Goal: Information Seeking & Learning: Learn about a topic

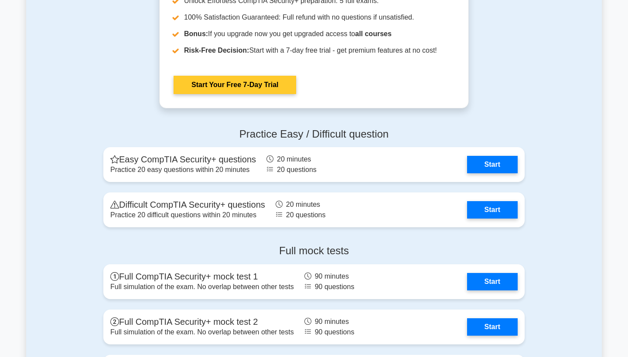
scroll to position [1653, 0]
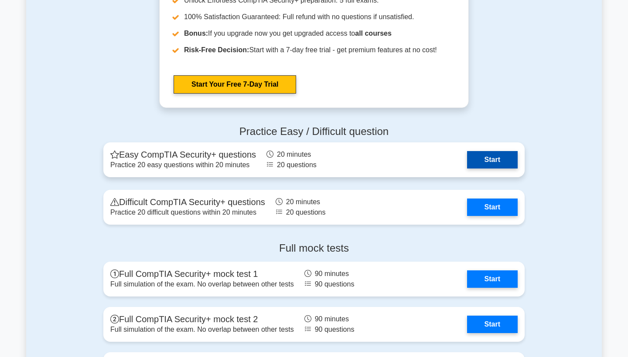
click at [490, 161] on link "Start" at bounding box center [492, 159] width 51 height 17
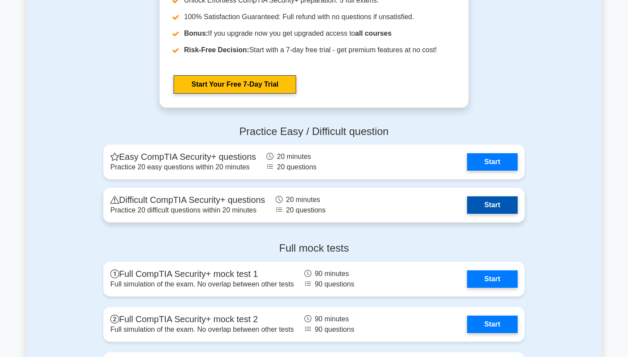
click at [486, 207] on link "Start" at bounding box center [492, 205] width 51 height 17
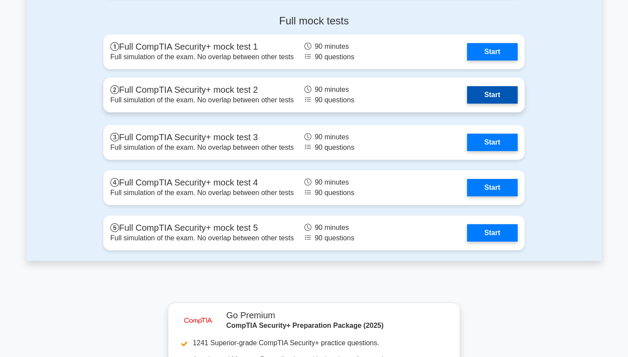
scroll to position [1873, 0]
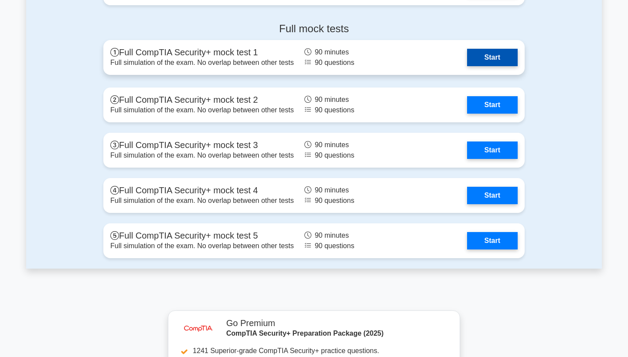
click at [486, 54] on link "Start" at bounding box center [492, 57] width 51 height 17
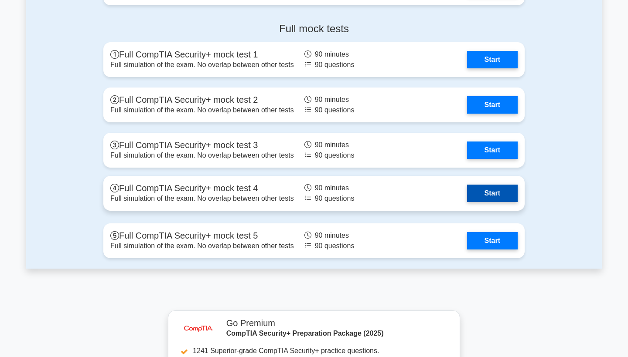
click at [480, 195] on link "Start" at bounding box center [492, 193] width 51 height 17
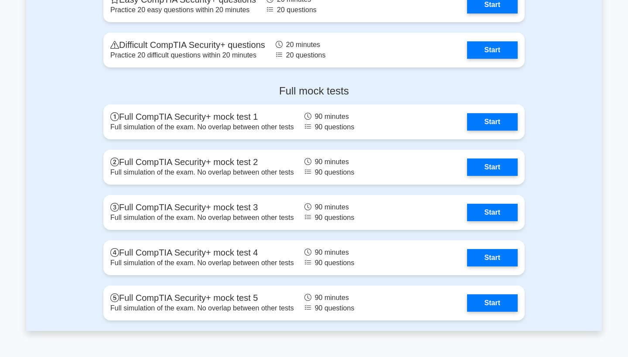
scroll to position [1821, 0]
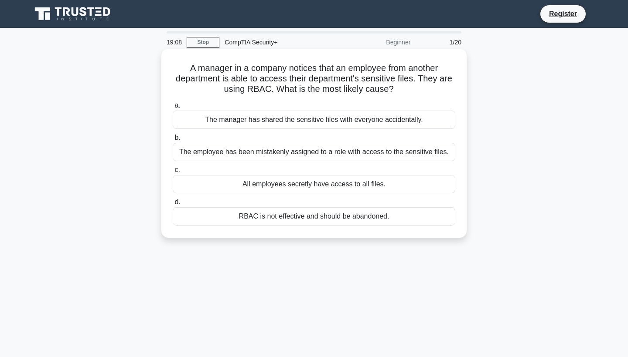
click at [277, 153] on div "The employee has been mistakenly assigned to a role with access to the sensitiv…" at bounding box center [314, 152] width 282 height 18
click at [173, 141] on input "b. The employee has been mistakenly assigned to a role with access to the sensi…" at bounding box center [173, 138] width 0 height 6
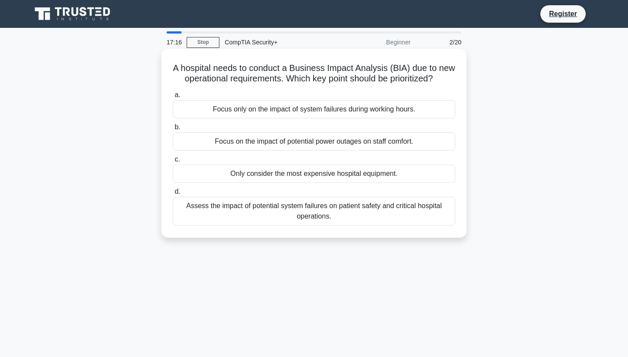
click at [341, 211] on div "Assess the impact of potential system failures on patient safety and critical h…" at bounding box center [314, 211] width 282 height 29
click at [173, 195] on input "d. Assess the impact of potential system failures on patient safety and critica…" at bounding box center [173, 192] width 0 height 6
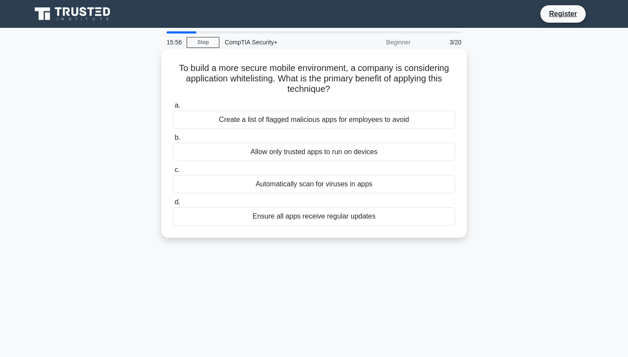
click at [307, 157] on div "Allow only trusted apps to run on devices" at bounding box center [314, 152] width 282 height 18
click at [173, 141] on input "b. Allow only trusted apps to run on devices" at bounding box center [173, 138] width 0 height 6
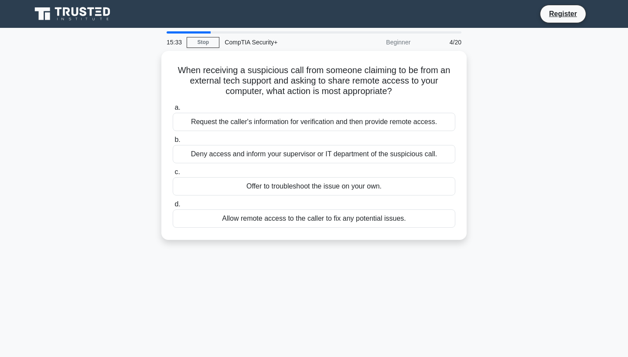
click at [307, 157] on div "Deny access and inform your supervisor or IT department of the suspicious call." at bounding box center [314, 154] width 282 height 18
click at [173, 143] on input "b. Deny access and inform your supervisor or IT department of the suspicious ca…" at bounding box center [173, 140] width 0 height 6
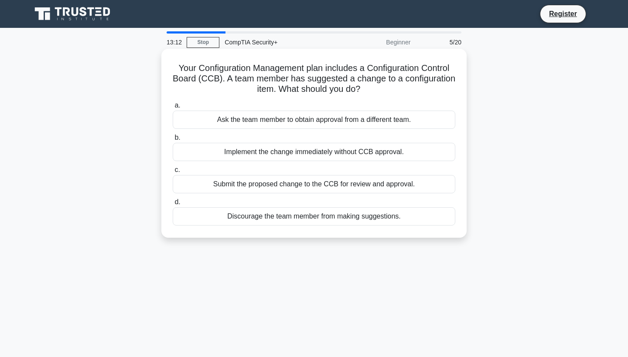
click at [367, 185] on div "Submit the proposed change to the CCB for review and approval." at bounding box center [314, 184] width 282 height 18
click at [173, 173] on input "c. Submit the proposed change to the CCB for review and approval." at bounding box center [173, 170] width 0 height 6
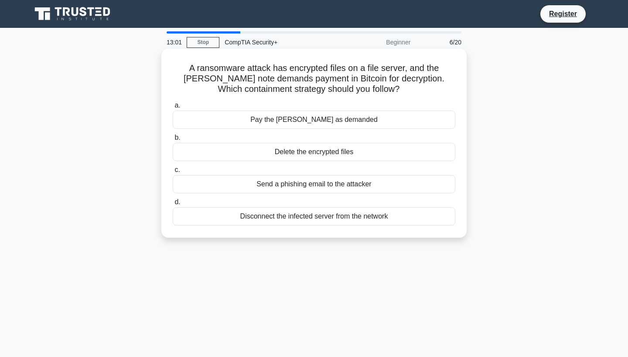
click at [350, 218] on div "Disconnect the infected server from the network" at bounding box center [314, 216] width 282 height 18
click at [173, 205] on input "d. Disconnect the infected server from the network" at bounding box center [173, 203] width 0 height 6
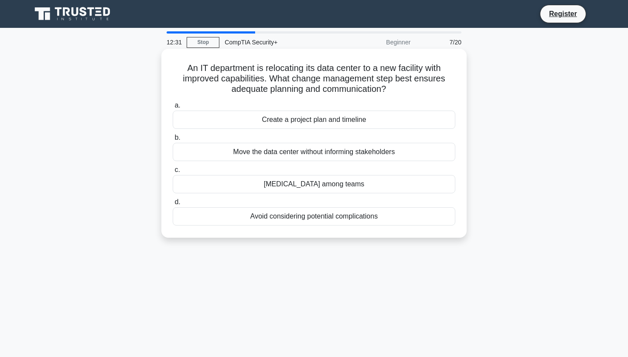
click at [360, 119] on div "Create a project plan and timeline" at bounding box center [314, 120] width 282 height 18
click at [173, 109] on input "a. Create a project plan and timeline" at bounding box center [173, 106] width 0 height 6
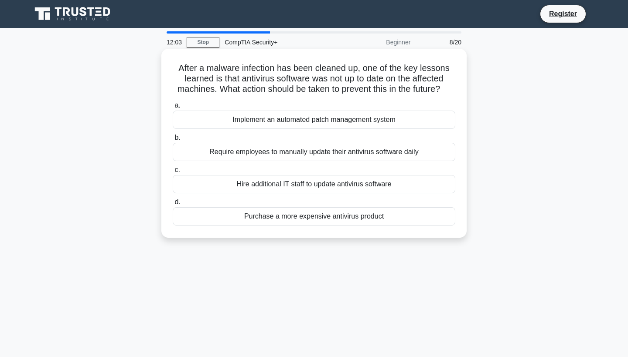
click at [341, 121] on div "Implement an automated patch management system" at bounding box center [314, 120] width 282 height 18
click at [173, 109] on input "a. Implement an automated patch management system" at bounding box center [173, 106] width 0 height 6
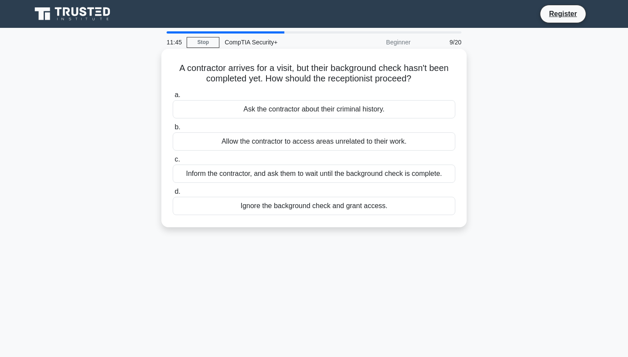
click at [422, 176] on div "Inform the contractor, and ask them to wait until the background check is compl…" at bounding box center [314, 174] width 282 height 18
click at [173, 163] on input "c. Inform the contractor, and ask them to wait until the background check is co…" at bounding box center [173, 160] width 0 height 6
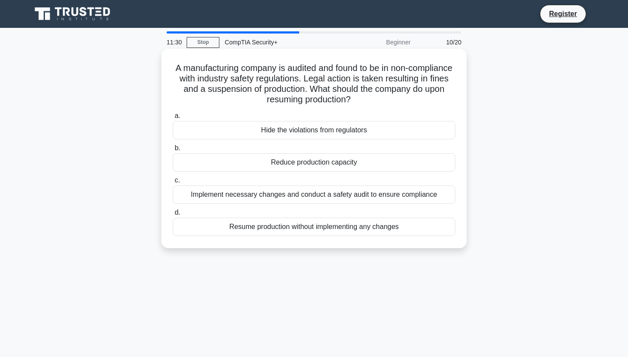
click at [400, 193] on div "Implement necessary changes and conduct a safety audit to ensure compliance" at bounding box center [314, 195] width 282 height 18
click at [173, 184] on input "c. Implement necessary changes and conduct a safety audit to ensure compliance" at bounding box center [173, 181] width 0 height 6
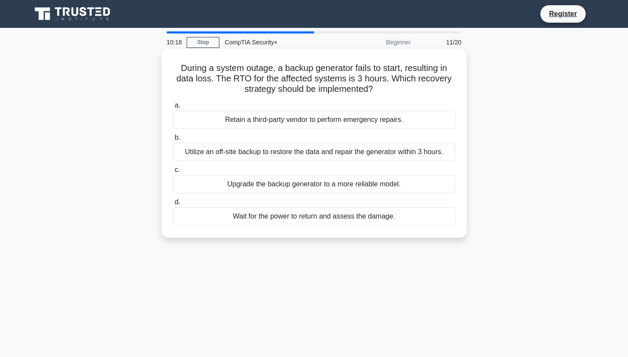
click at [397, 184] on div "Upgrade the backup generator to a more reliable model." at bounding box center [314, 184] width 282 height 18
click at [173, 173] on input "c. Upgrade the backup generator to a more reliable model." at bounding box center [173, 170] width 0 height 6
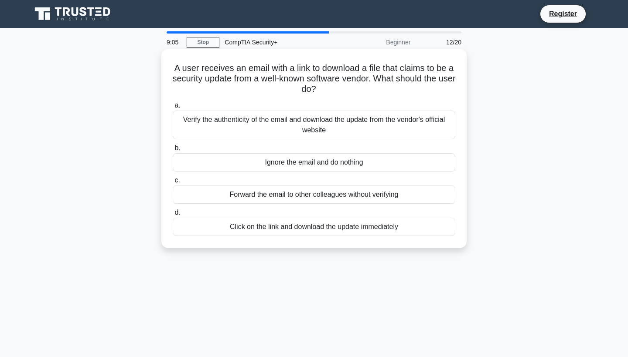
click at [417, 119] on div "Verify the authenticity of the email and download the update from the vendor's …" at bounding box center [314, 125] width 282 height 29
click at [173, 109] on input "a. Verify the authenticity of the email and download the update from the vendor…" at bounding box center [173, 106] width 0 height 6
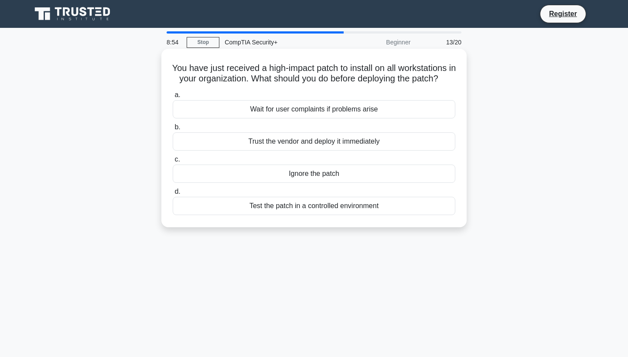
click at [344, 207] on div "Test the patch in a controlled environment" at bounding box center [314, 206] width 282 height 18
click at [173, 195] on input "d. Test the patch in a controlled environment" at bounding box center [173, 192] width 0 height 6
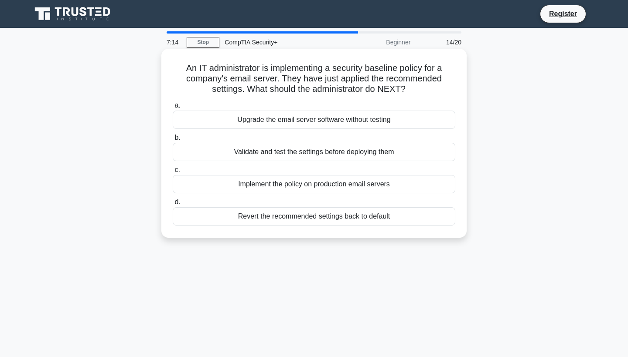
click at [399, 149] on div "Validate and test the settings before deploying them" at bounding box center [314, 152] width 282 height 18
click at [173, 141] on input "b. Validate and test the settings before deploying them" at bounding box center [173, 138] width 0 height 6
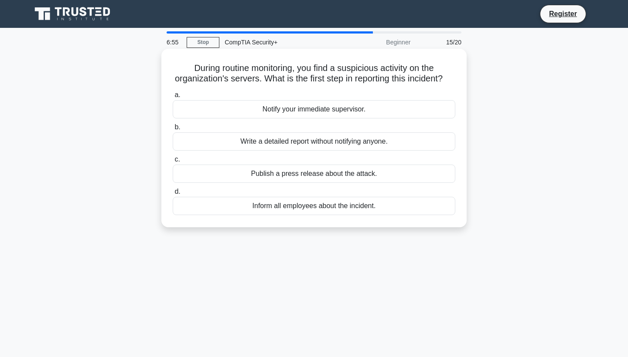
click at [321, 110] on div "Notify your immediate supervisor." at bounding box center [314, 109] width 282 height 18
click at [173, 98] on input "a. Notify your immediate supervisor." at bounding box center [173, 95] width 0 height 6
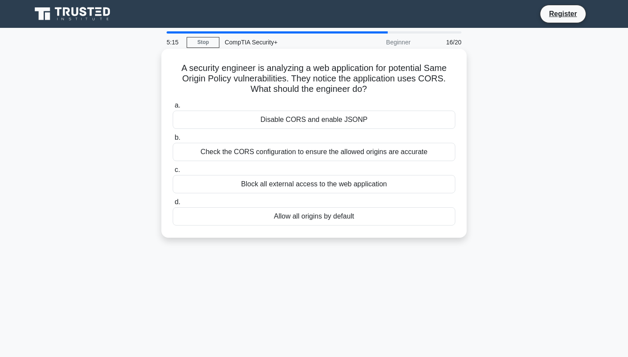
click at [356, 188] on div "Block all external access to the web application" at bounding box center [314, 184] width 282 height 18
click at [173, 173] on input "c. Block all external access to the web application" at bounding box center [173, 170] width 0 height 6
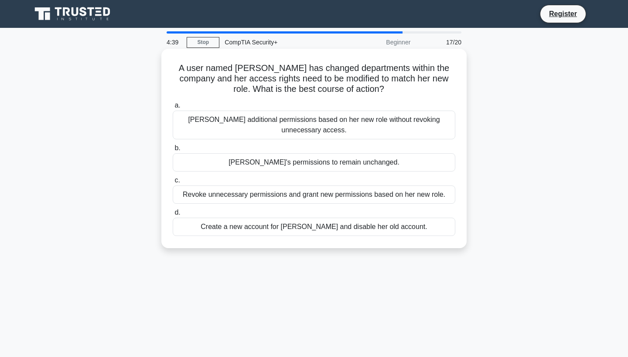
click at [276, 196] on div "Revoke unnecessary permissions and grant new permissions based on her new role." at bounding box center [314, 195] width 282 height 18
click at [173, 184] on input "c. Revoke unnecessary permissions and grant new permissions based on her new ro…" at bounding box center [173, 181] width 0 height 6
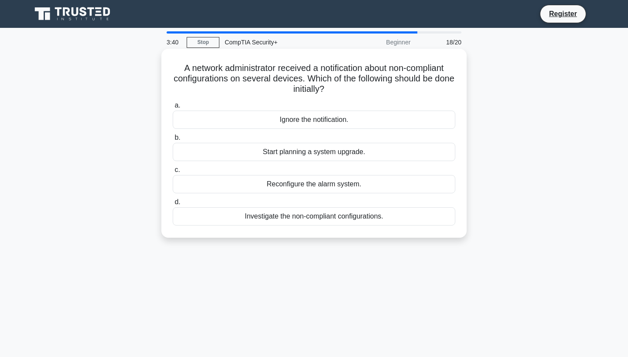
click at [344, 220] on div "Investigate the non-compliant configurations." at bounding box center [314, 216] width 282 height 18
click at [173, 205] on input "d. Investigate the non-compliant configurations." at bounding box center [173, 203] width 0 height 6
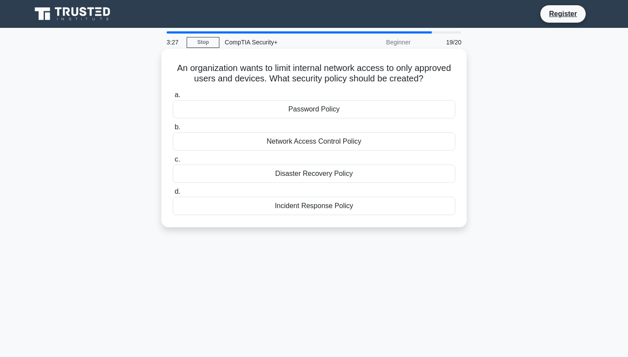
click at [307, 145] on div "Network Access Control Policy" at bounding box center [314, 142] width 282 height 18
click at [173, 130] on input "b. Network Access Control Policy" at bounding box center [173, 128] width 0 height 6
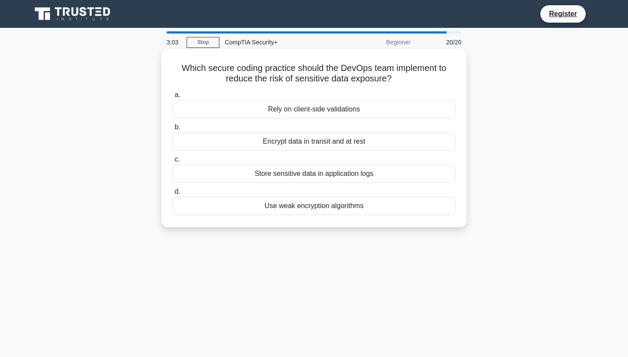
click at [372, 142] on div "Encrypt data in transit and at rest" at bounding box center [314, 142] width 282 height 18
click at [173, 130] on input "b. Encrypt data in transit and at rest" at bounding box center [173, 128] width 0 height 6
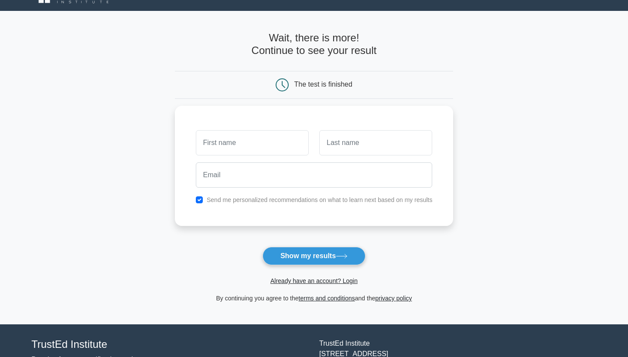
scroll to position [17, 0]
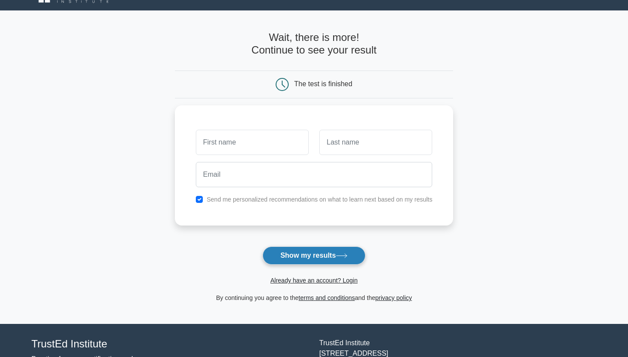
click at [328, 255] on button "Show my results" at bounding box center [313, 256] width 103 height 18
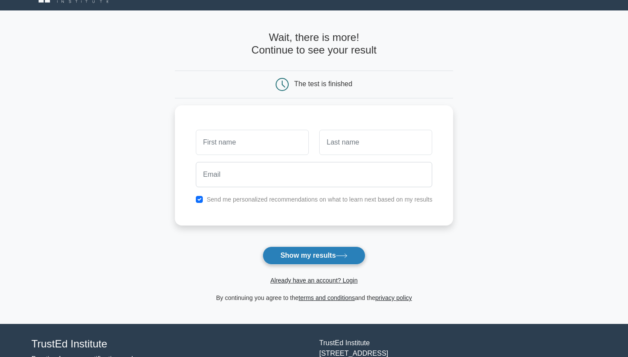
click at [328, 255] on button "Show my results" at bounding box center [313, 256] width 103 height 18
click at [318, 280] on link "Already have an account? Login" at bounding box center [313, 280] width 87 height 7
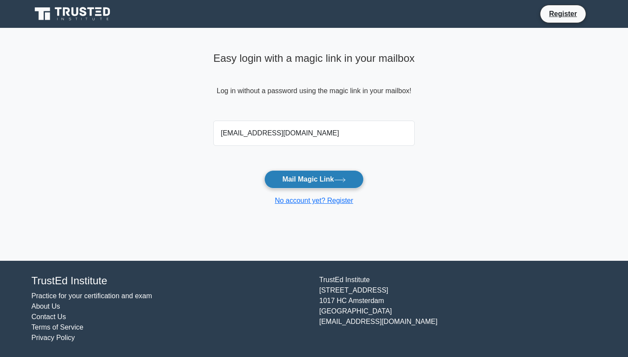
type input "[EMAIL_ADDRESS][DOMAIN_NAME]"
click at [335, 180] on button "Mail Magic Link" at bounding box center [313, 179] width 99 height 18
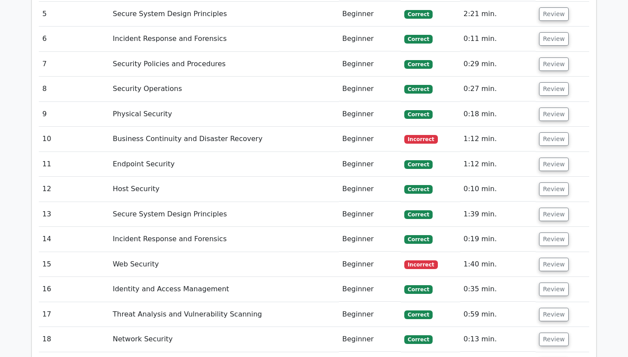
scroll to position [1330, 0]
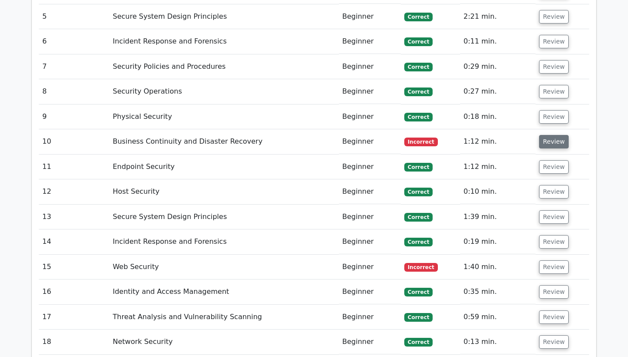
click at [551, 135] on button "Review" at bounding box center [554, 142] width 30 height 14
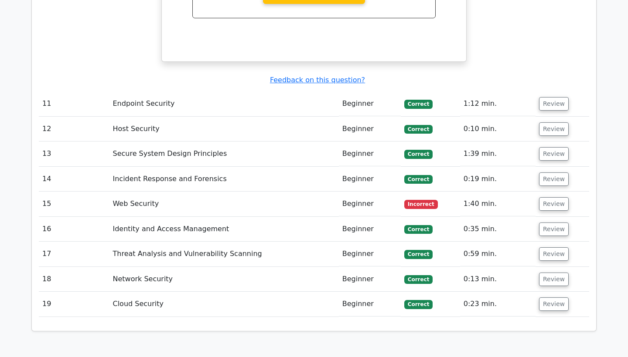
scroll to position [1782, 0]
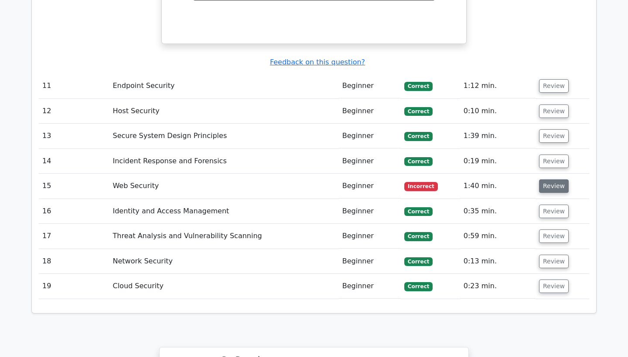
click at [563, 180] on button "Review" at bounding box center [554, 187] width 30 height 14
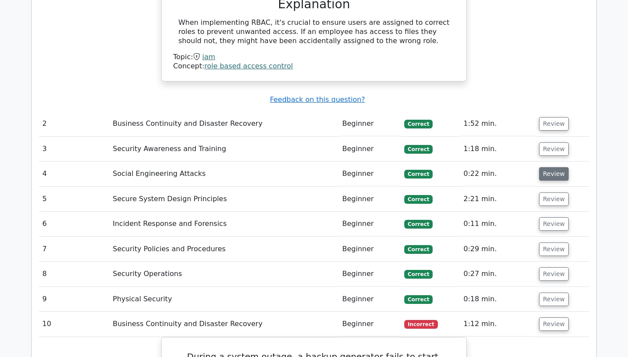
scroll to position [0, 0]
